Goal: Find specific page/section: Find specific page/section

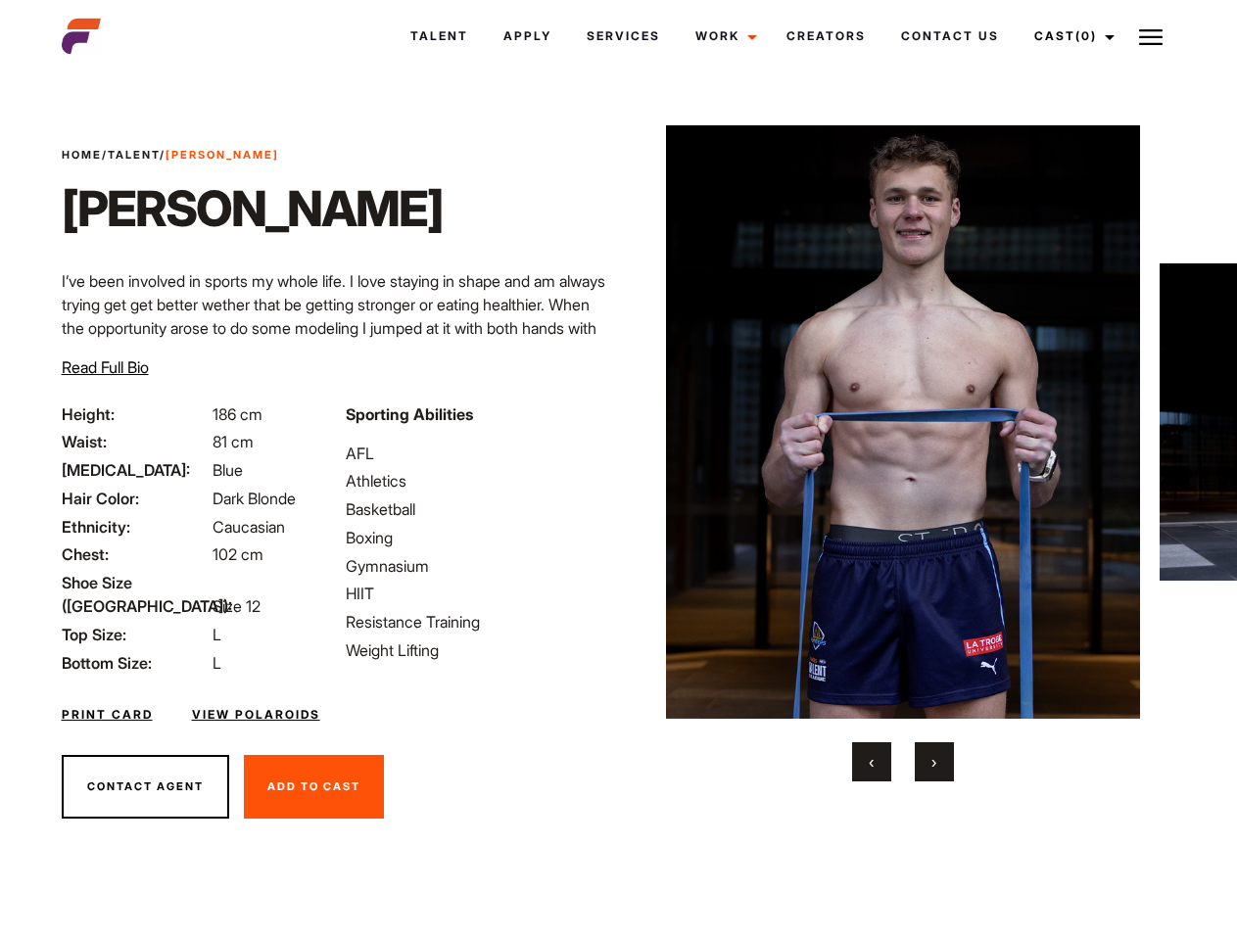
click at [1069, 36] on link "Cast (0)" at bounding box center [1072, 36] width 110 height 53
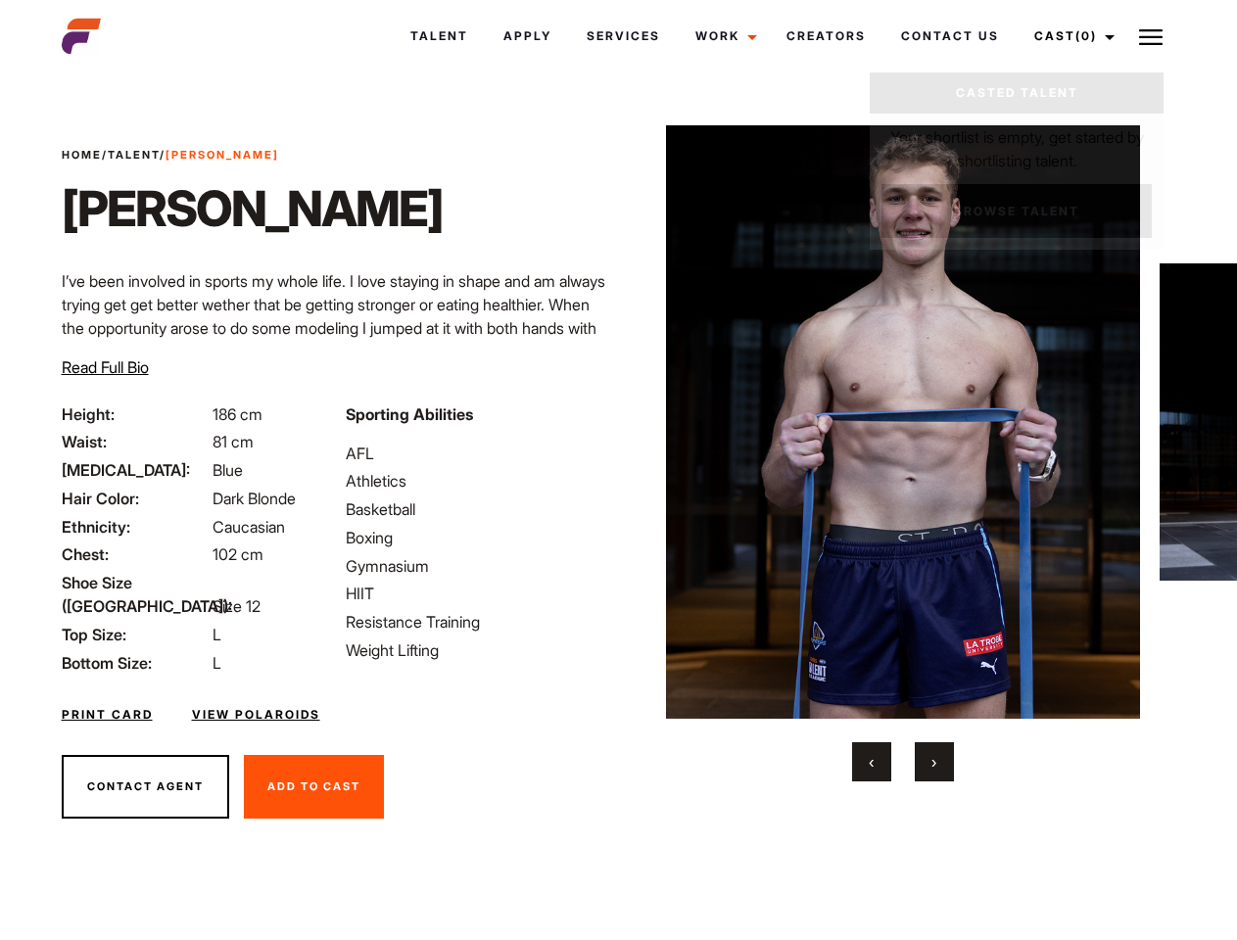
click at [1151, 36] on img at bounding box center [1151, 37] width 24 height 24
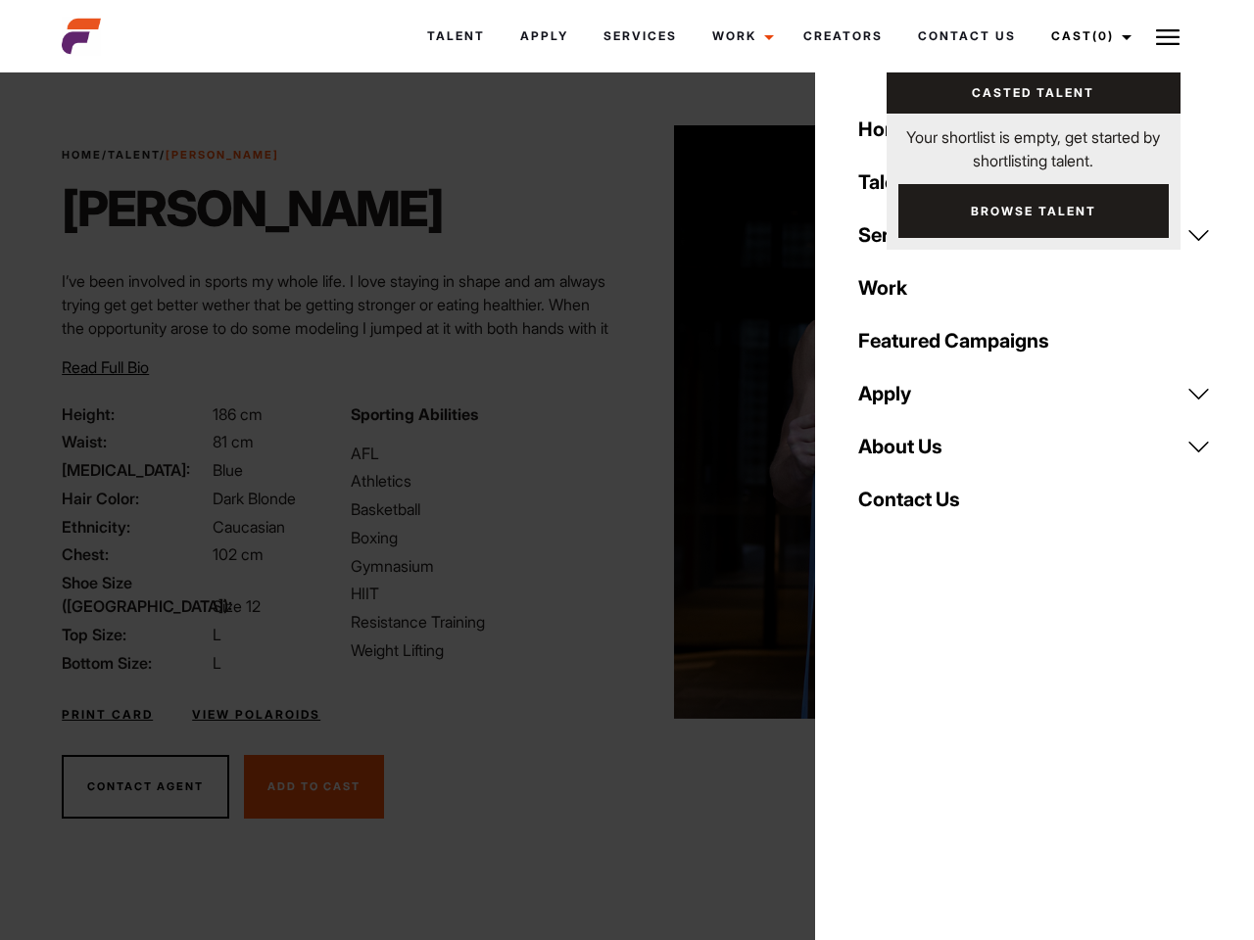
click at [902, 454] on img at bounding box center [911, 422] width 475 height 594
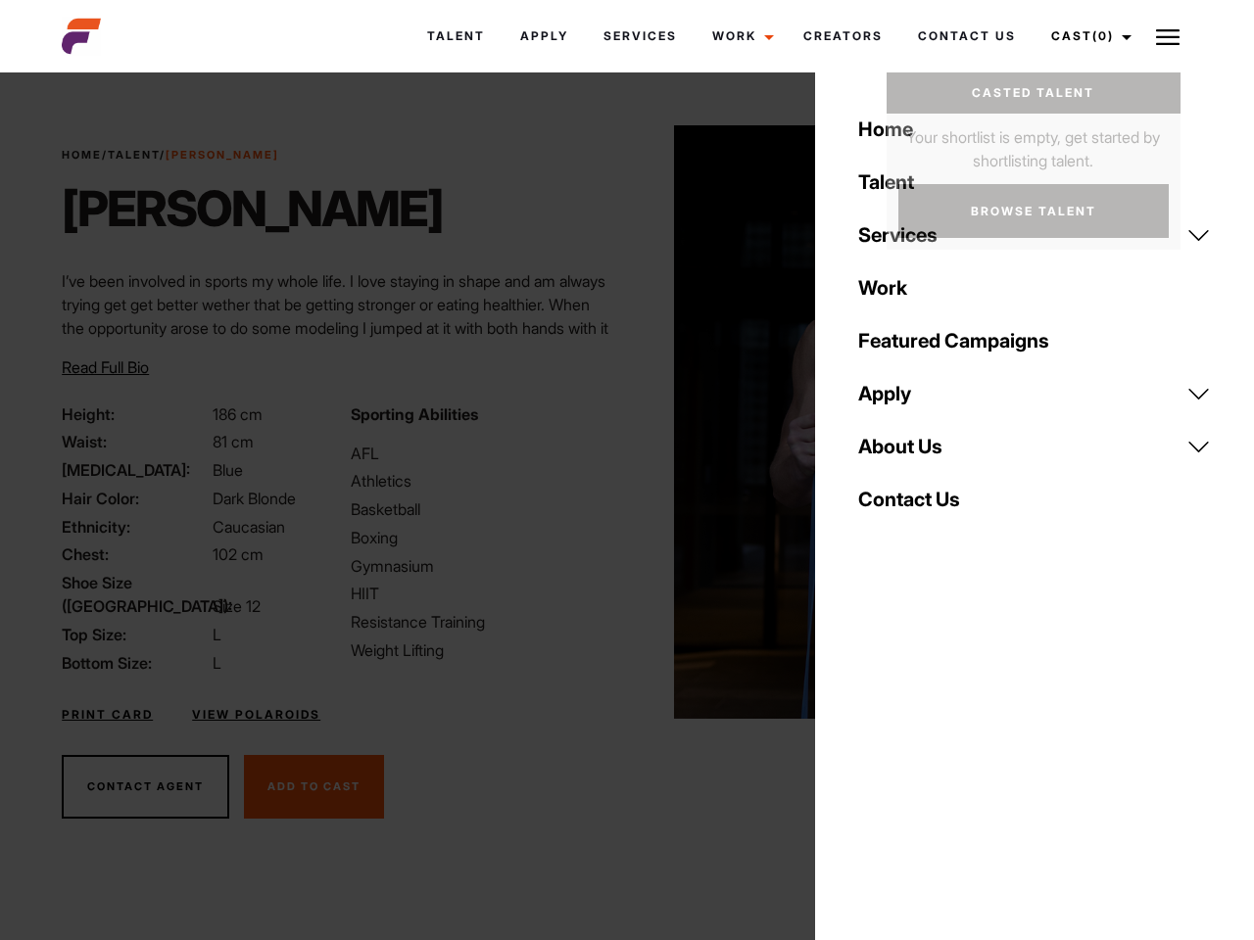
click at [618, 422] on div "Sporting Abilities AFL Athletics Basketball Boxing Gymnasium HIIT Resistance Tr…" at bounding box center [483, 539] width 288 height 272
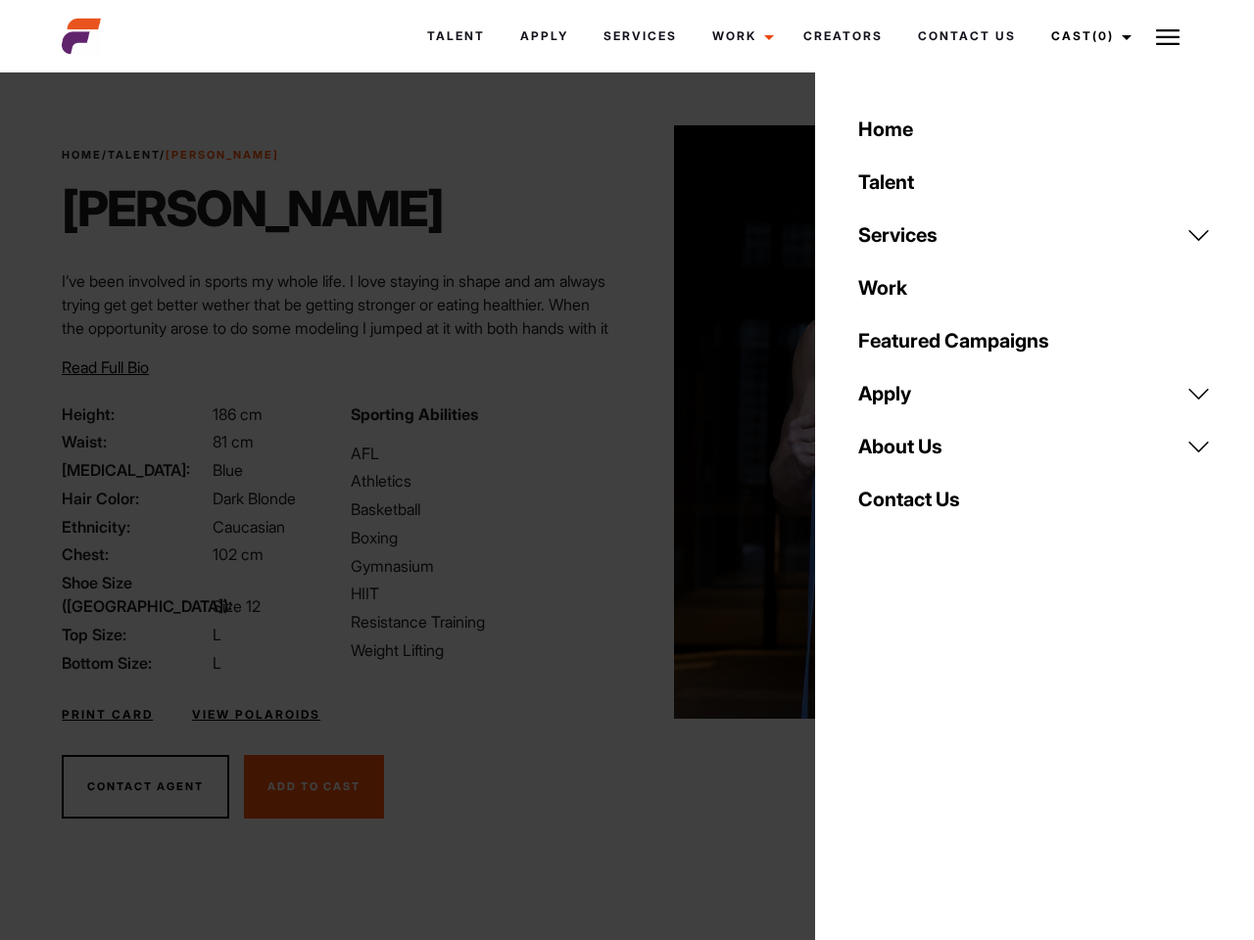
click at [872, 762] on div "Home Talent Services Talent Casting Photography Videography Creative Hair and M…" at bounding box center [1034, 470] width 439 height 940
click at [935, 762] on div "Home Talent Services Talent Casting Photography Videography Creative Hair and M…" at bounding box center [1034, 470] width 439 height 940
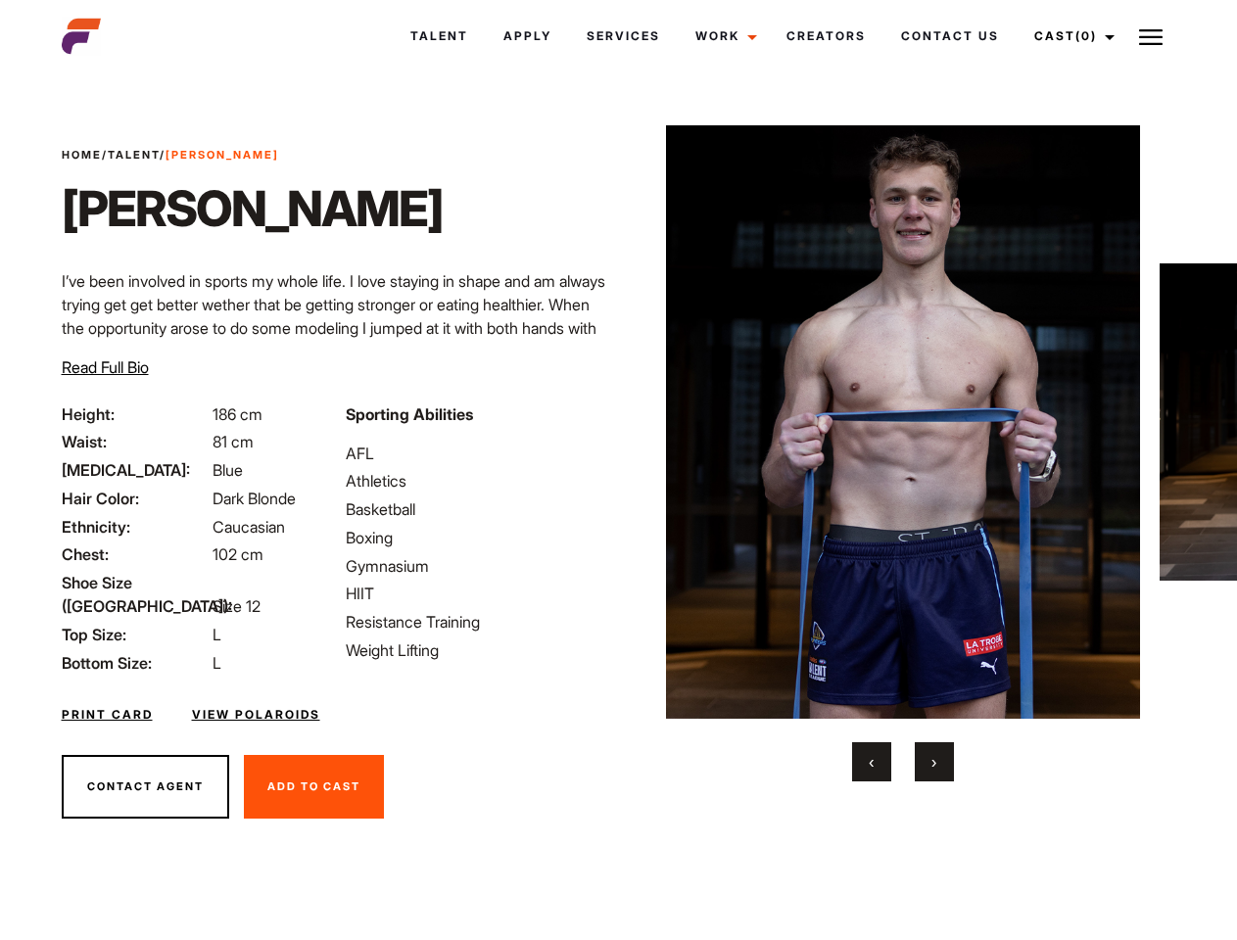
click at [1069, 36] on link "Cast (0)" at bounding box center [1072, 36] width 110 height 53
click at [1151, 36] on img at bounding box center [1151, 37] width 24 height 24
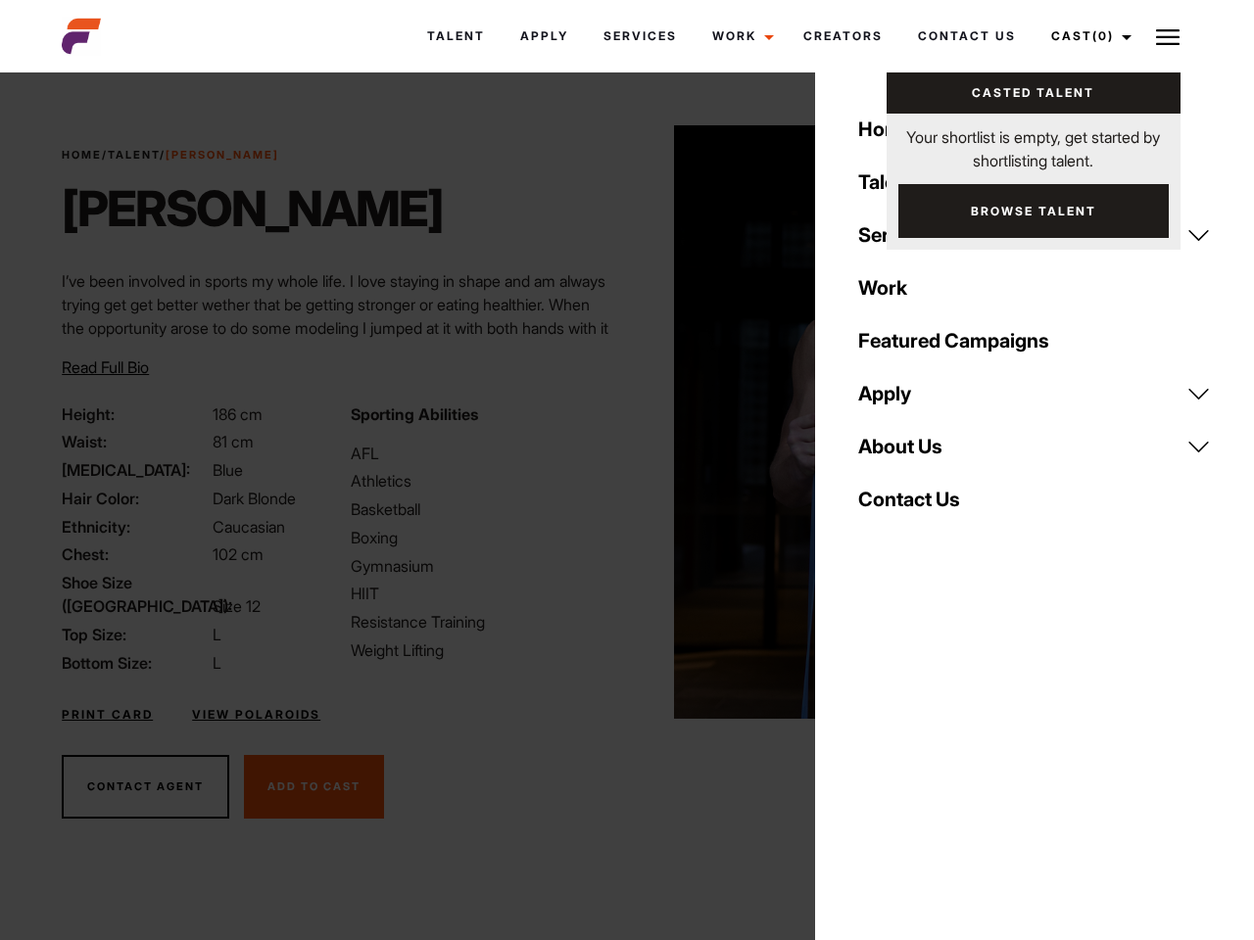
click at [902, 454] on img at bounding box center [911, 422] width 475 height 594
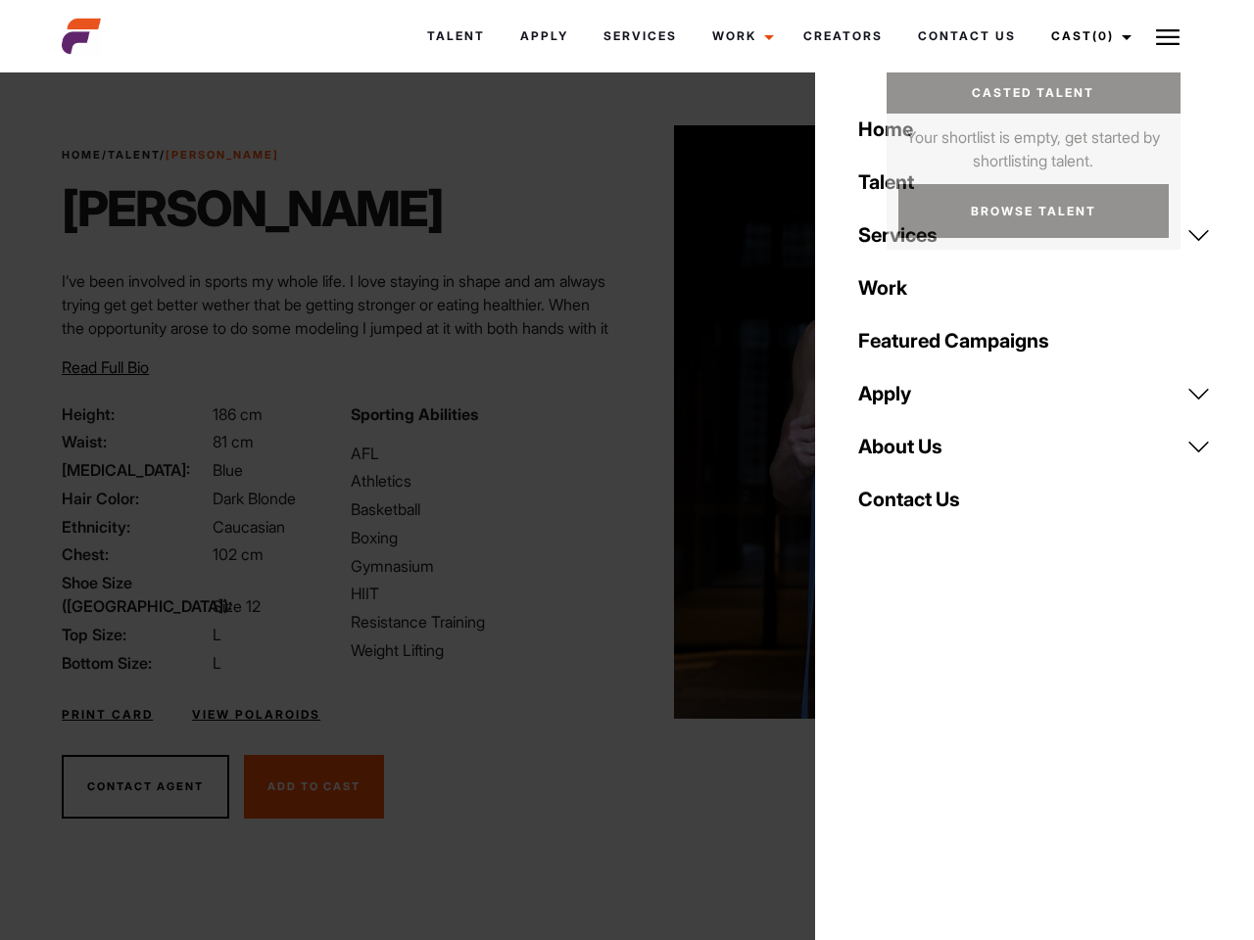
click at [618, 422] on div "Sporting Abilities AFL Athletics Basketball Boxing Gymnasium HIIT Resistance Tr…" at bounding box center [483, 539] width 288 height 272
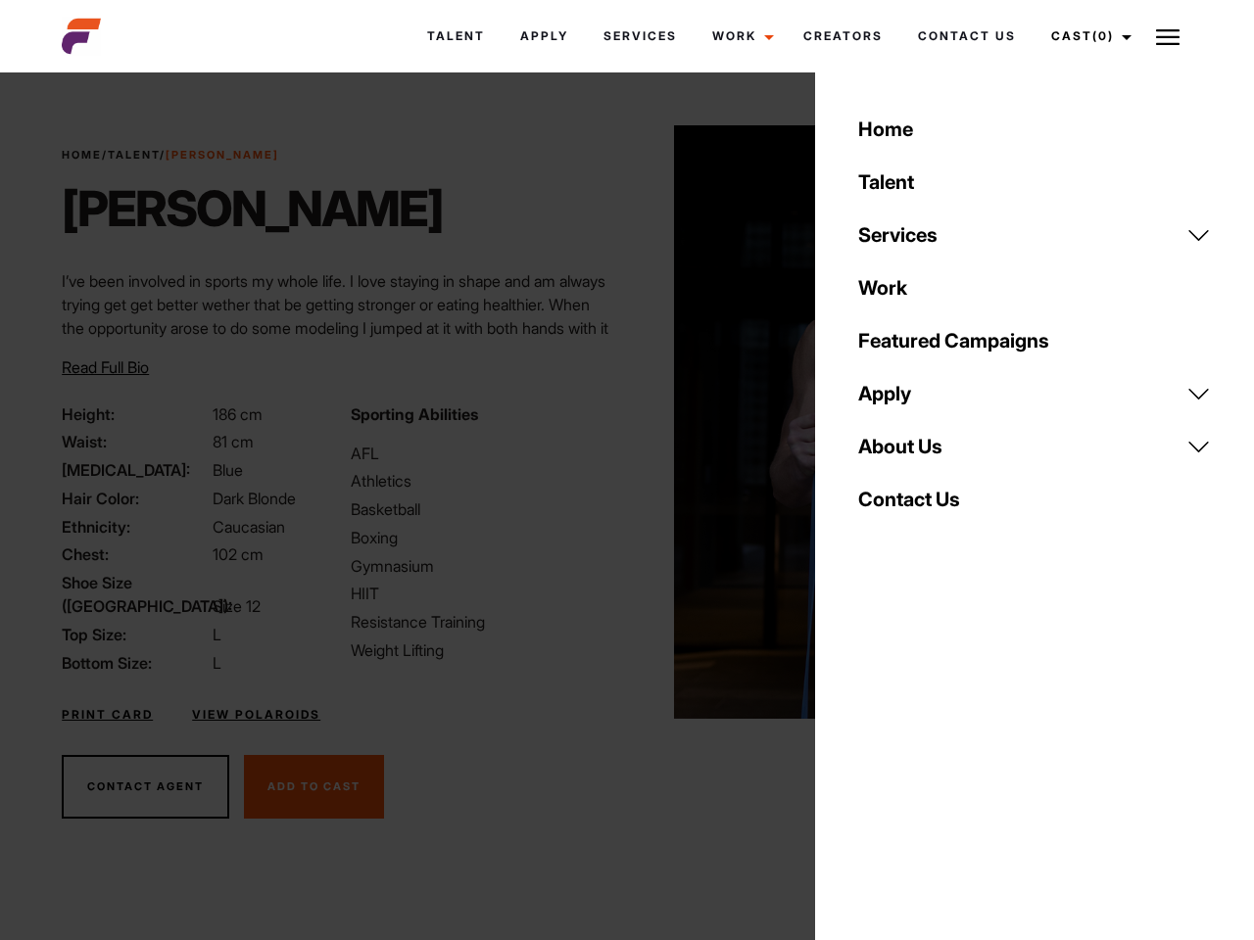
click at [872, 762] on div "Home Talent Services Talent Casting Photography Videography Creative Hair and M…" at bounding box center [1034, 470] width 439 height 940
click at [935, 762] on div "Home Talent Services Talent Casting Photography Videography Creative Hair and M…" at bounding box center [1034, 470] width 439 height 940
